Goal: Task Accomplishment & Management: Use online tool/utility

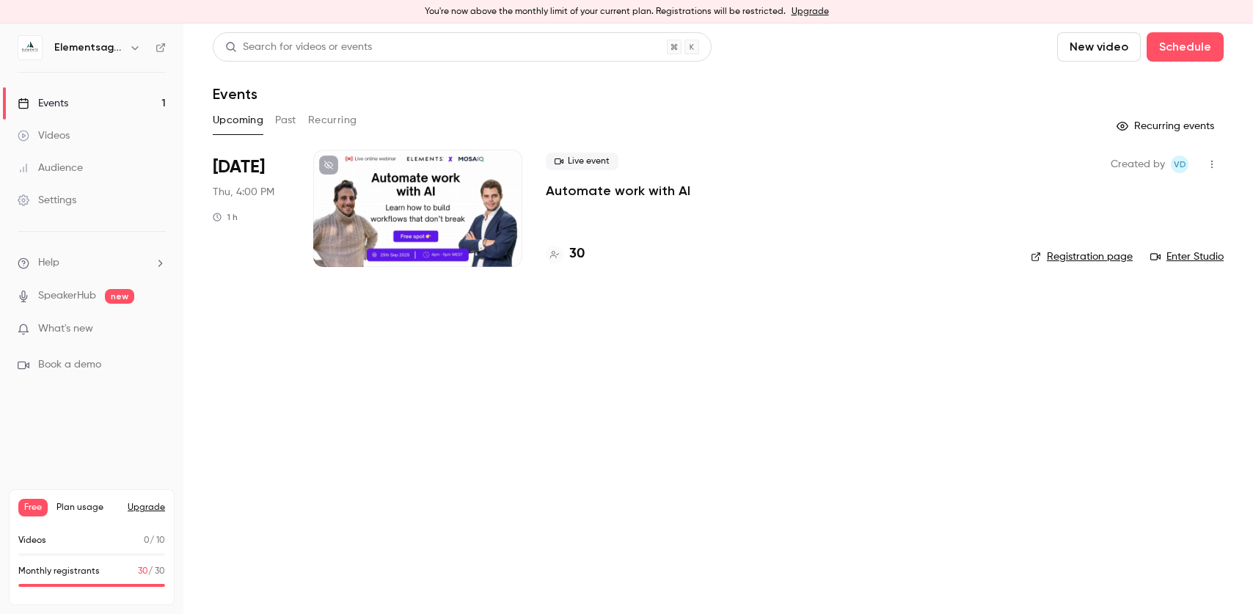
click at [575, 244] on h4 "30" at bounding box center [576, 254] width 15 height 20
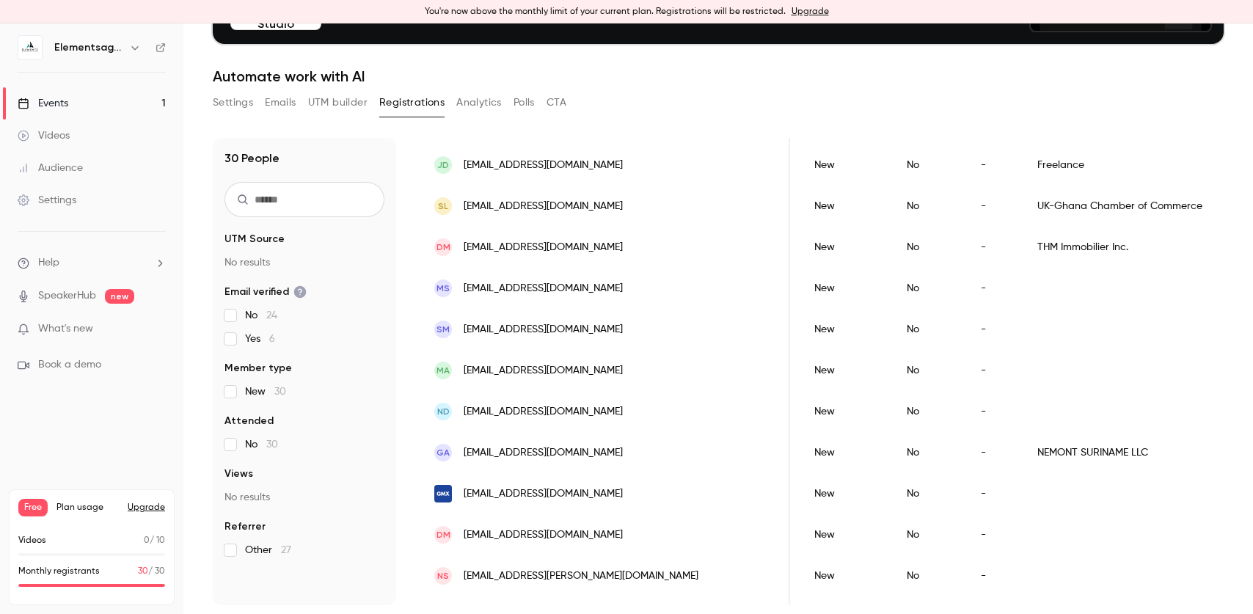
scroll to position [701, 0]
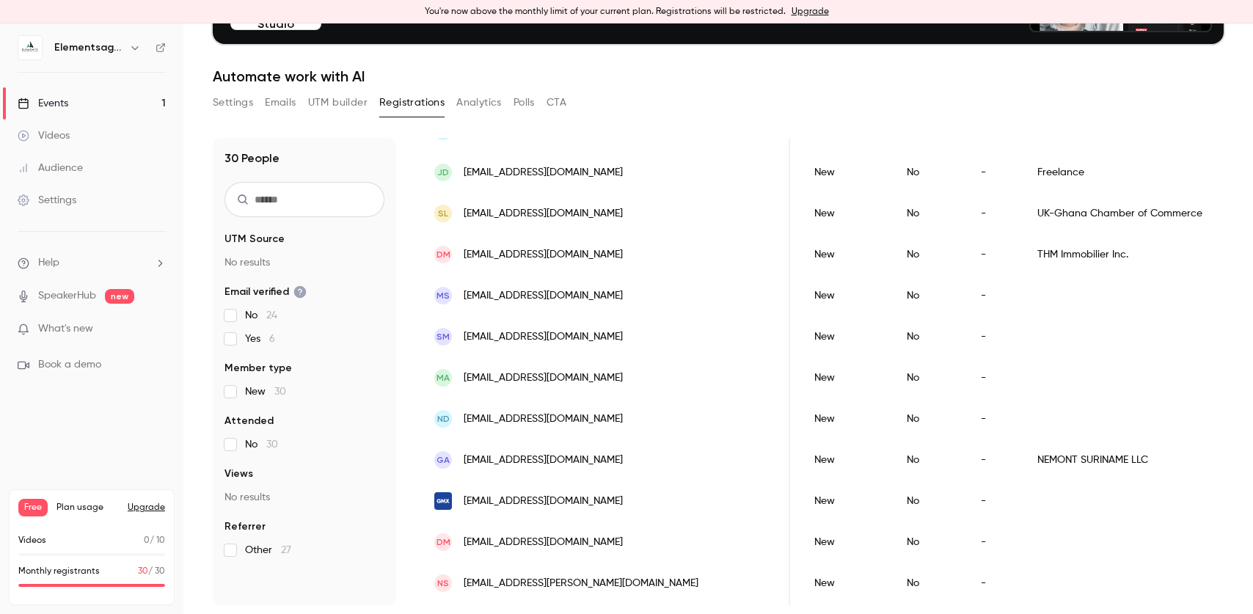
click at [153, 571] on p "30 / 30" at bounding box center [151, 571] width 27 height 13
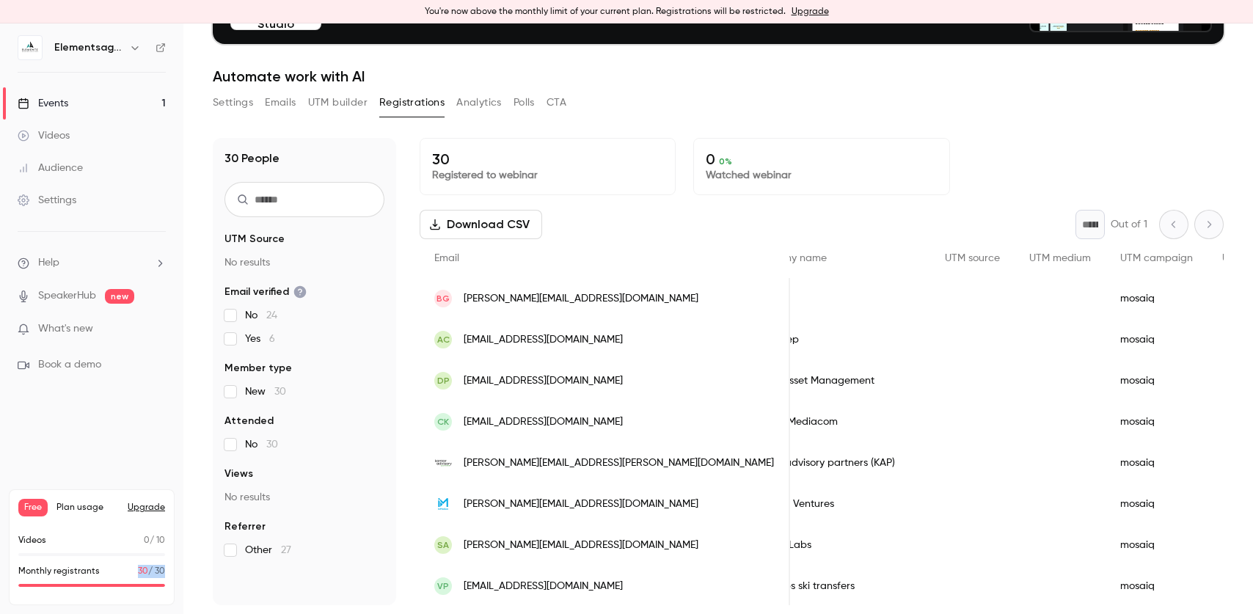
scroll to position [0, 571]
click at [524, 189] on div "30 Registered to webinar" at bounding box center [548, 166] width 256 height 57
